Goal: Transaction & Acquisition: Obtain resource

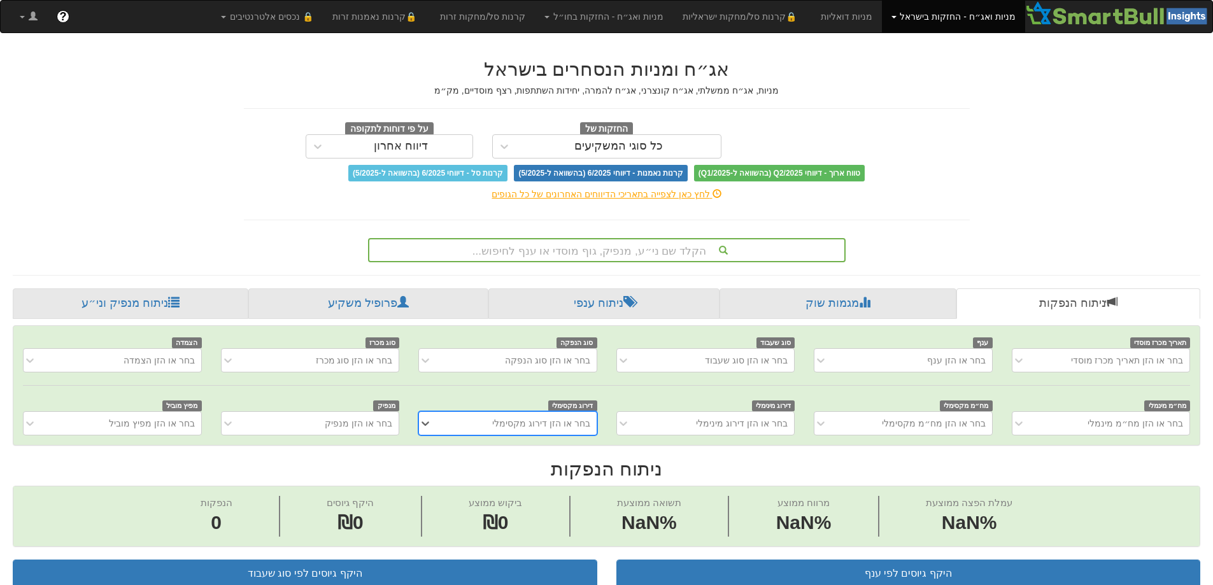
scroll to position [0, 10]
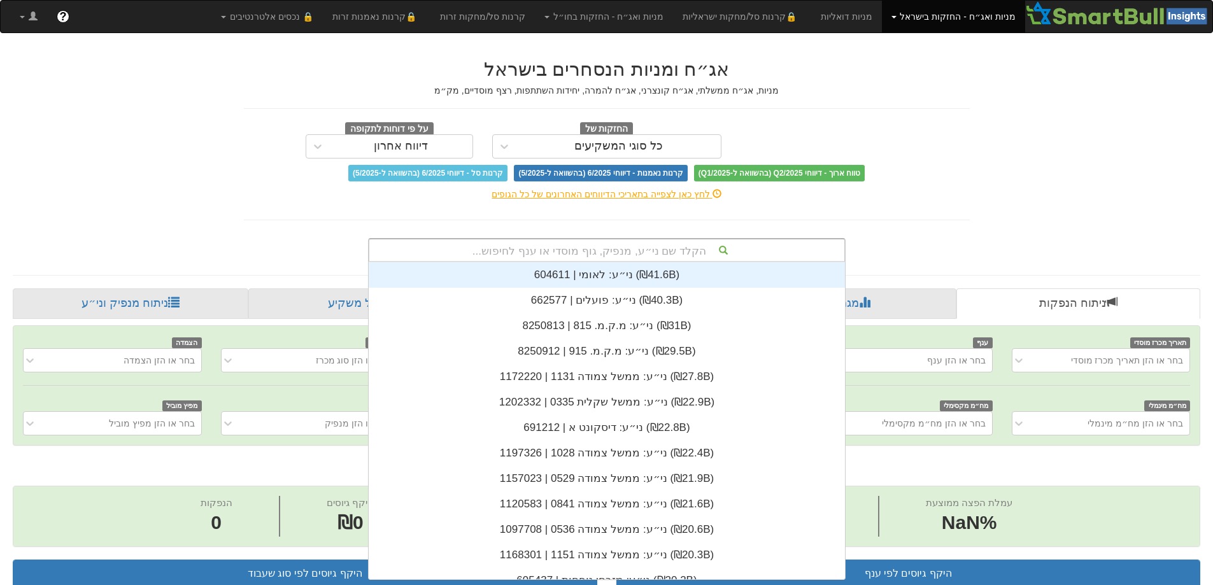
click at [629, 252] on div "הקלד שם ני״ע, מנפיק, גוף מוסדי או ענף לחיפוש..." at bounding box center [606, 250] width 475 height 22
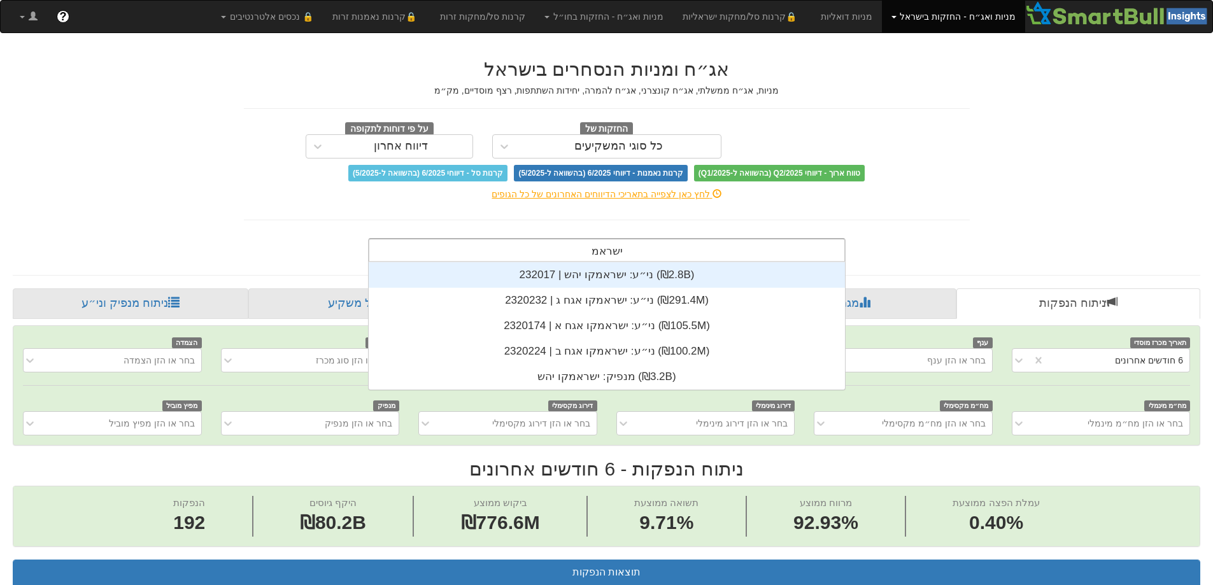
type input "ישראמק"
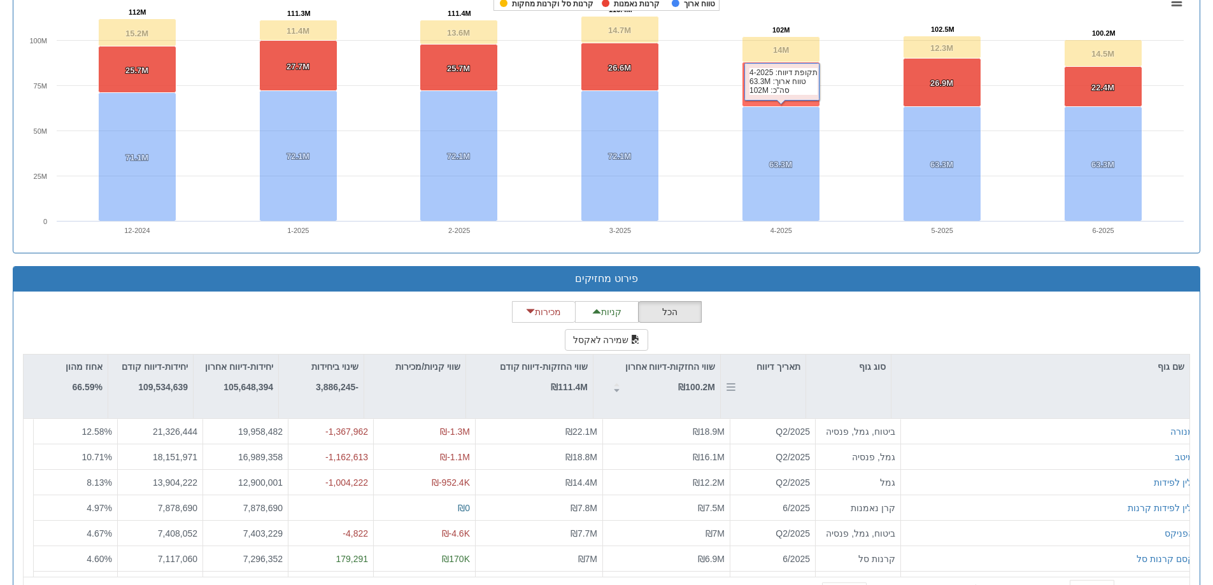
scroll to position [937, 0]
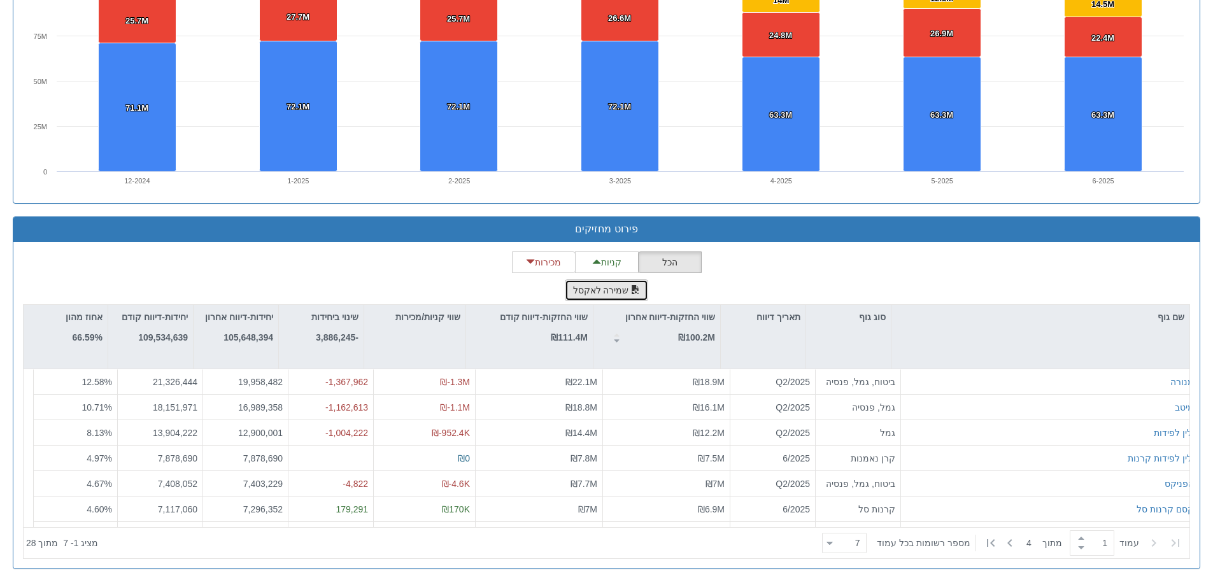
click at [614, 285] on button "שמירה לאקסל" at bounding box center [607, 291] width 84 height 22
